Goal: Transaction & Acquisition: Purchase product/service

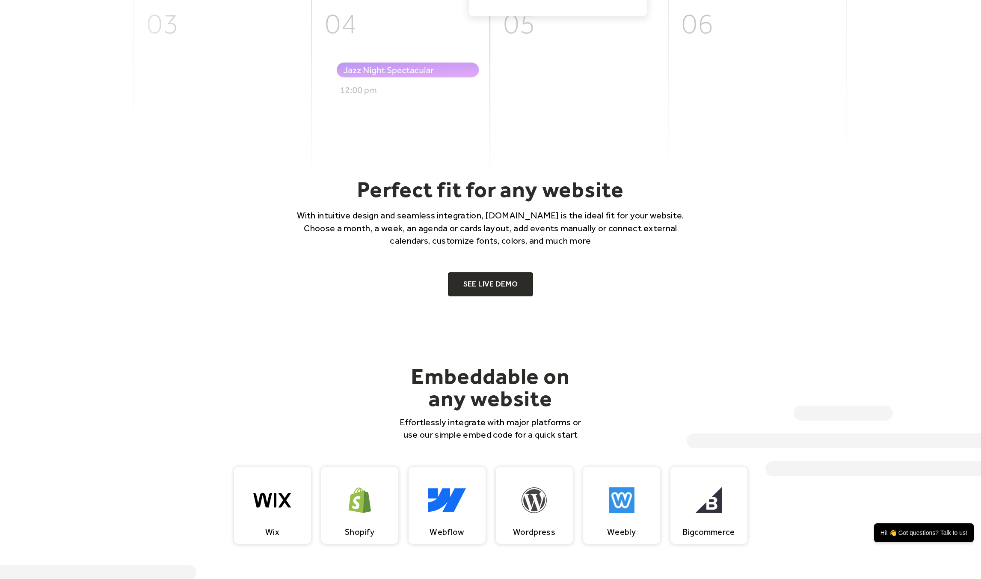
scroll to position [499, 0]
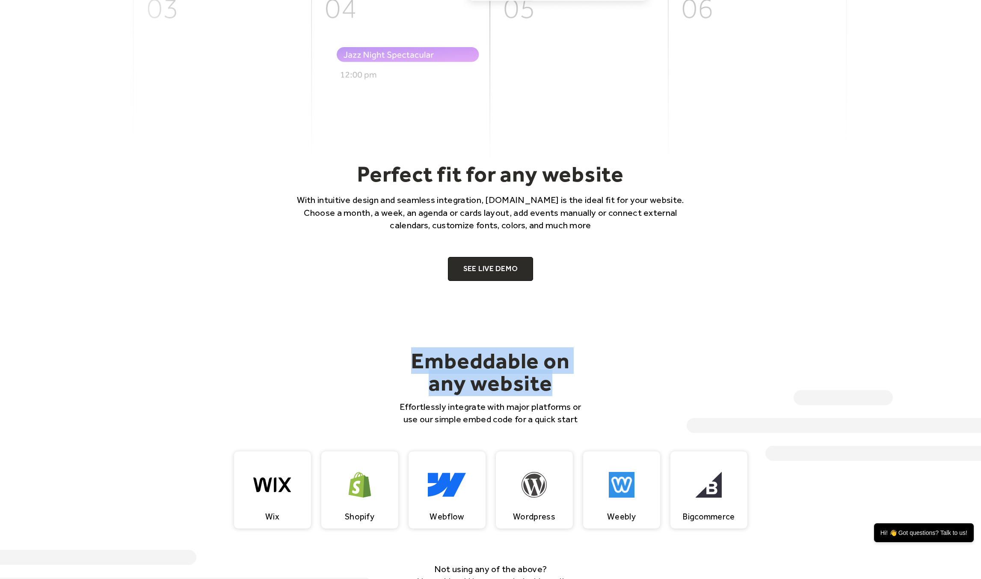
drag, startPoint x: 409, startPoint y: 356, endPoint x: 563, endPoint y: 394, distance: 158.9
click at [562, 394] on h2 "Embeddable on any website" at bounding box center [491, 371] width 192 height 45
click at [566, 394] on h2 "Embeddable on any website" at bounding box center [491, 371] width 192 height 45
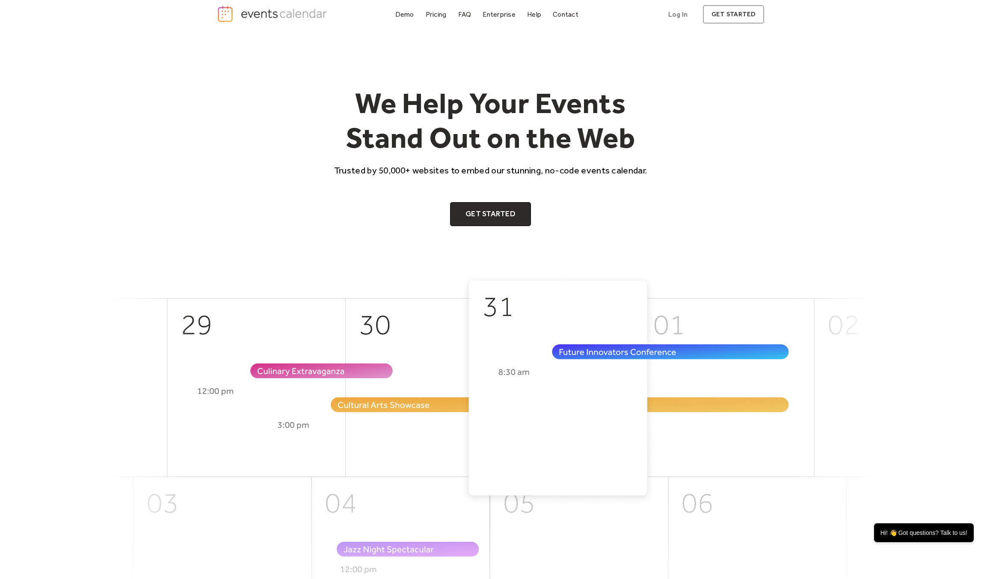
scroll to position [0, 0]
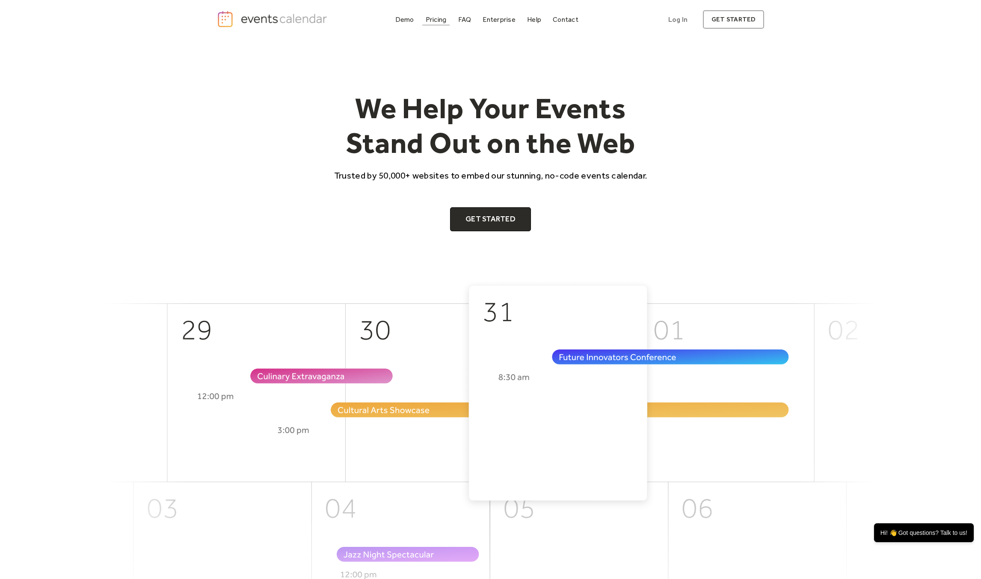
click at [435, 19] on div "Pricing" at bounding box center [436, 19] width 21 height 5
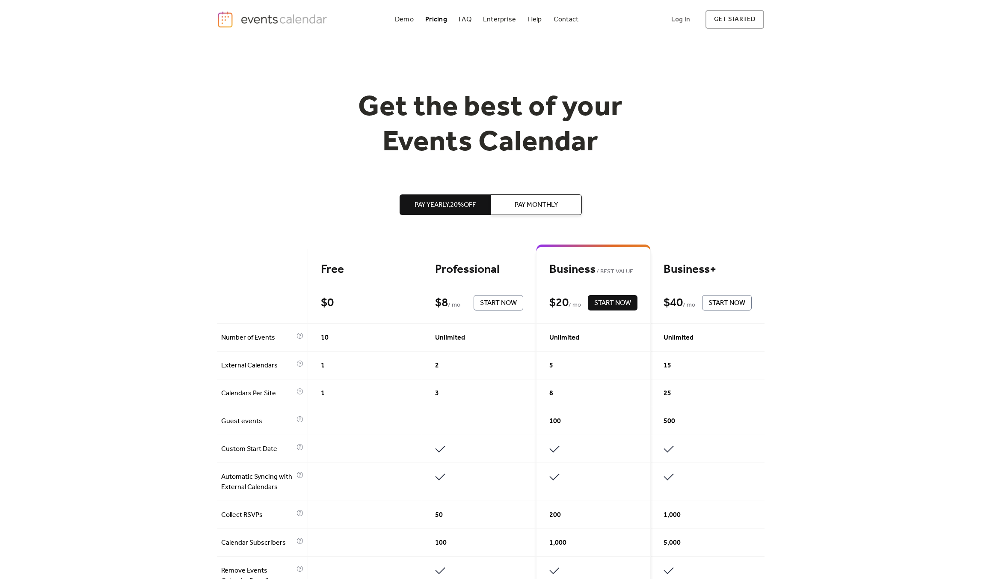
click at [402, 17] on div "Demo" at bounding box center [404, 19] width 19 height 5
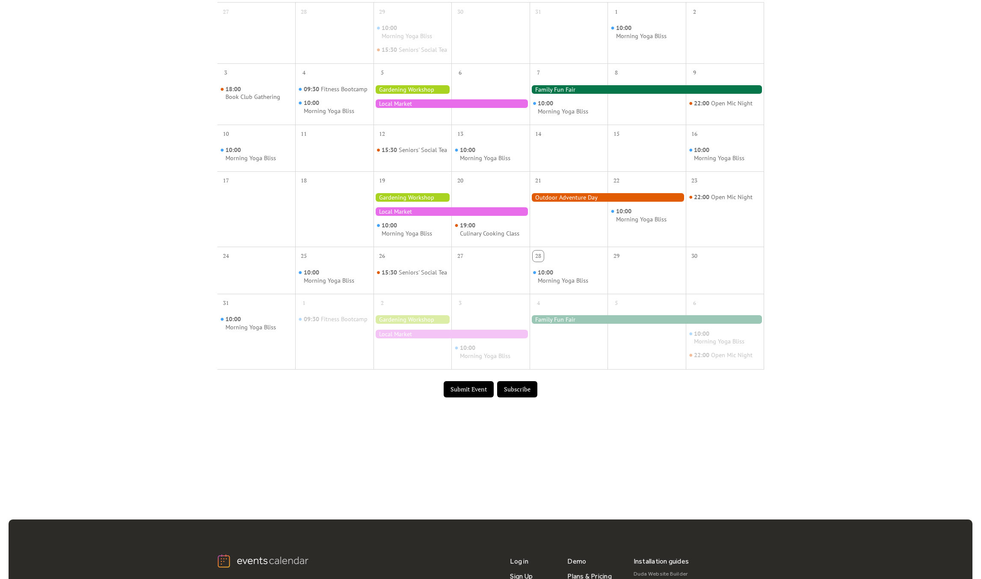
scroll to position [214, 0]
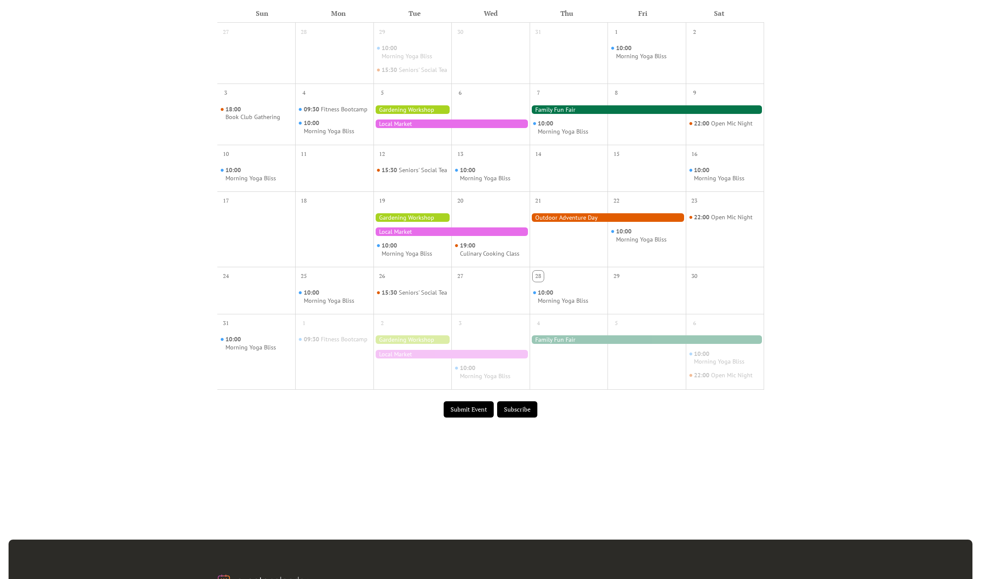
click at [628, 293] on div at bounding box center [647, 296] width 78 height 27
click at [615, 282] on div "29" at bounding box center [616, 275] width 11 height 11
click at [469, 417] on button "Submit Event" at bounding box center [469, 409] width 50 height 16
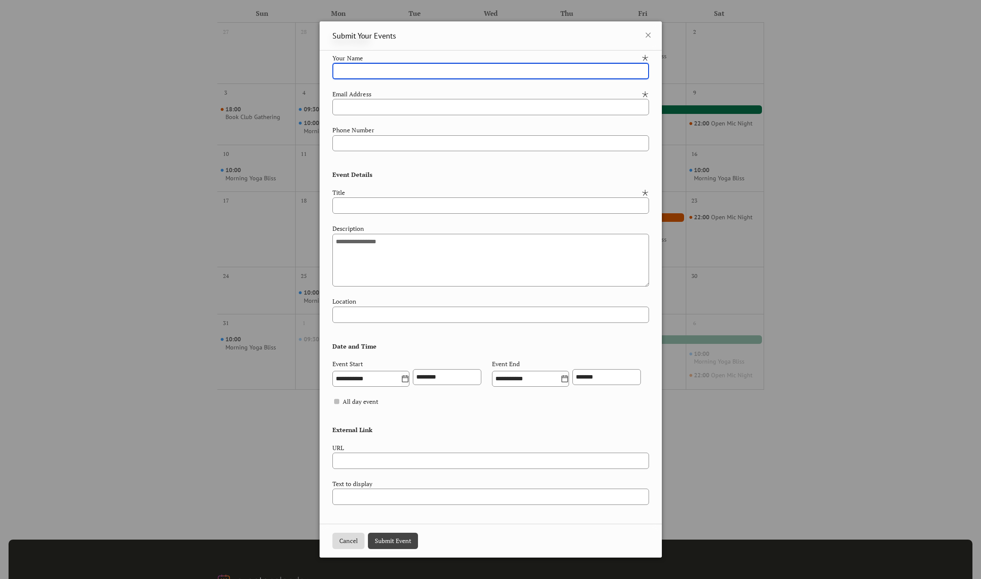
scroll to position [0, 0]
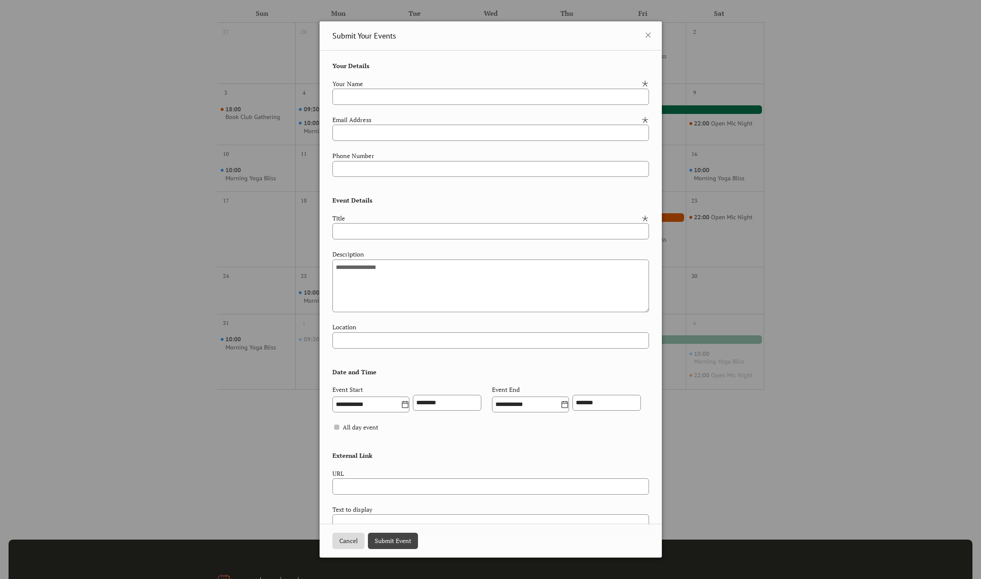
click at [795, 258] on div "**********" at bounding box center [490, 289] width 981 height 579
click at [347, 544] on button "Cancel" at bounding box center [349, 540] width 32 height 16
